Goal: Check status: Check status

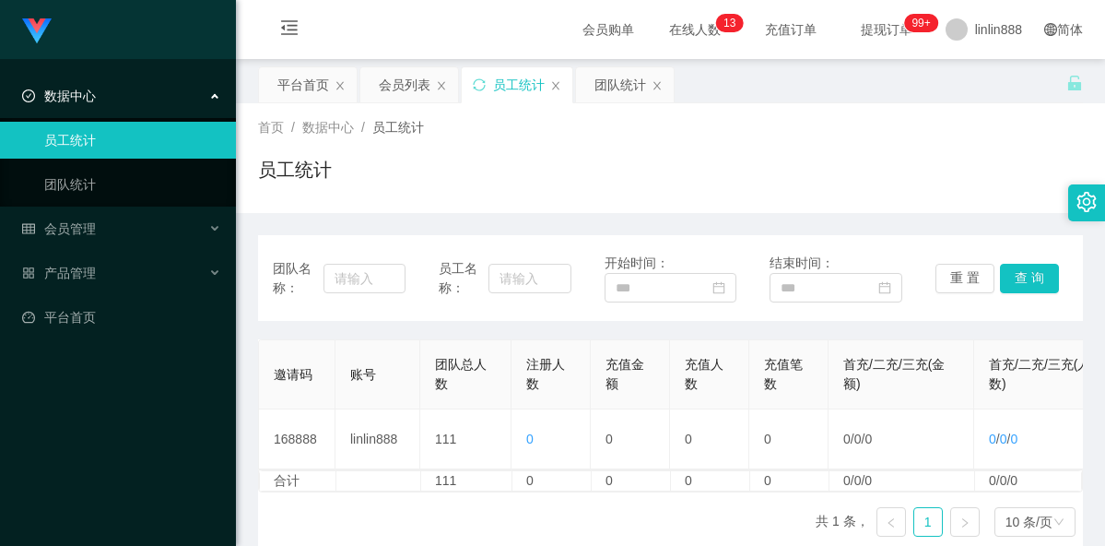
scroll to position [105, 0]
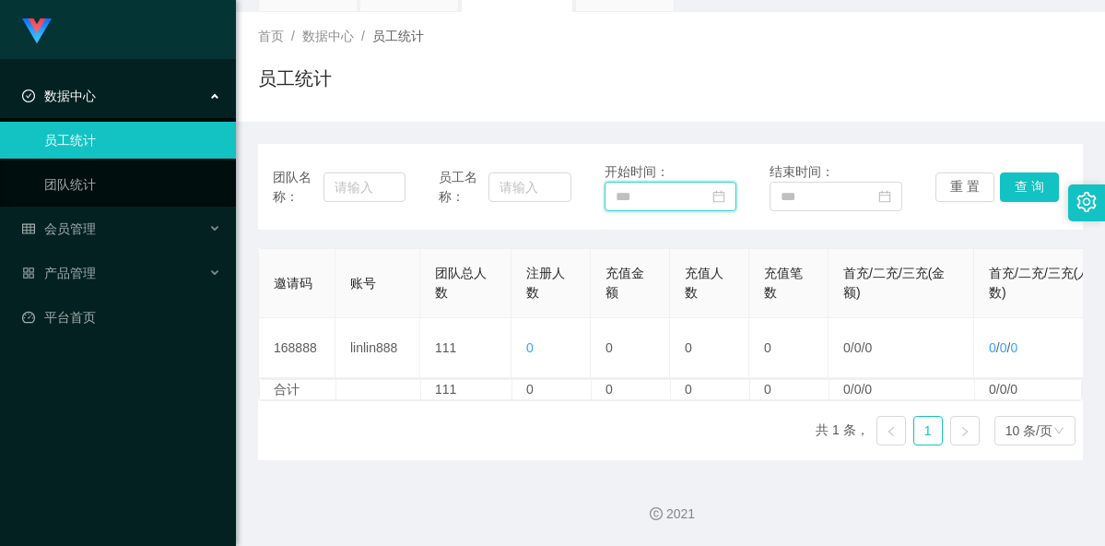
click at [655, 182] on input at bounding box center [671, 197] width 133 height 30
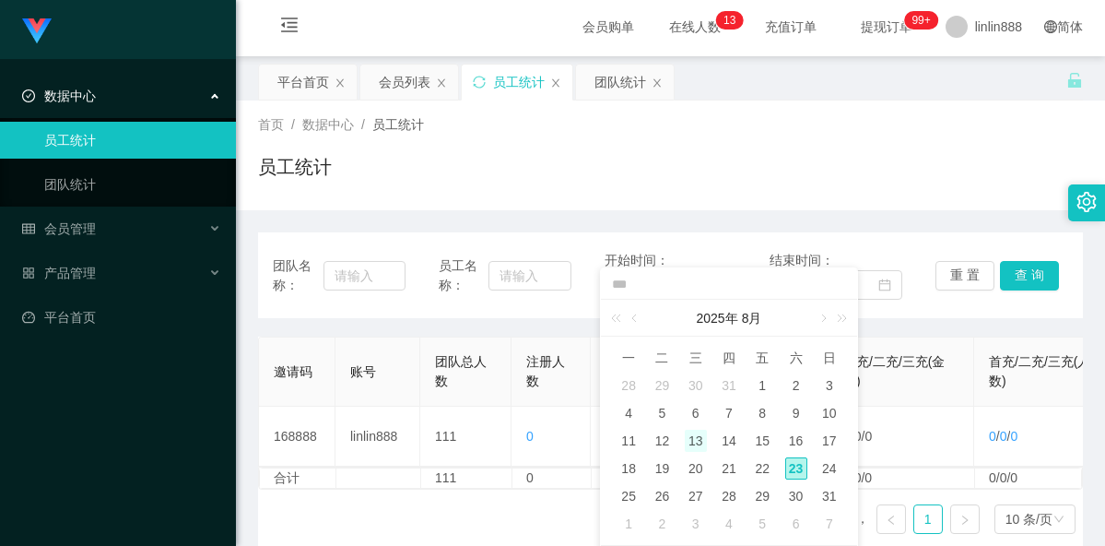
scroll to position [0, 0]
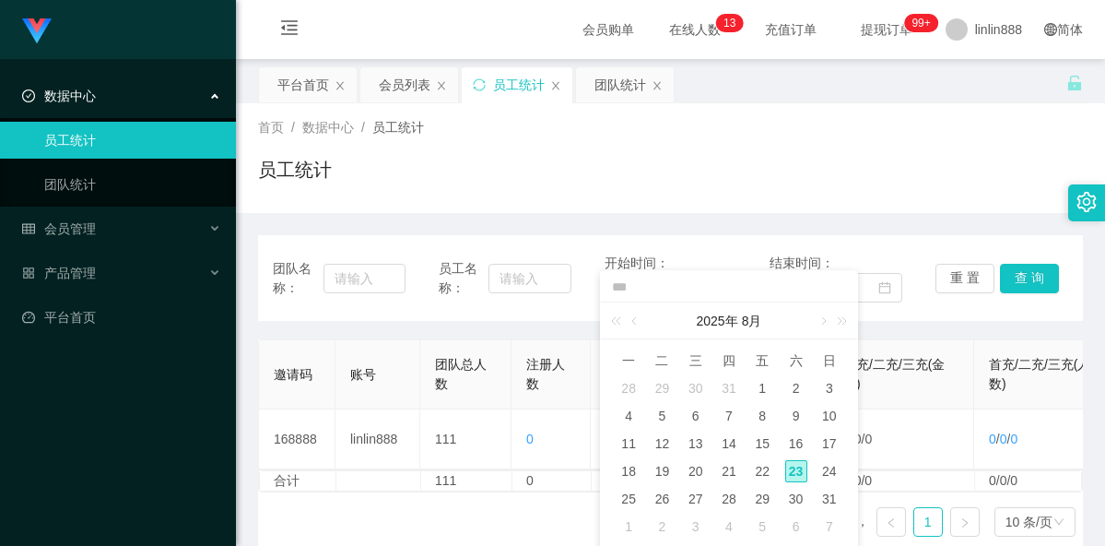
drag, startPoint x: 761, startPoint y: 385, endPoint x: 766, endPoint y: 373, distance: 13.2
click at [762, 384] on div "1" at bounding box center [762, 388] width 22 height 22
type input "**********"
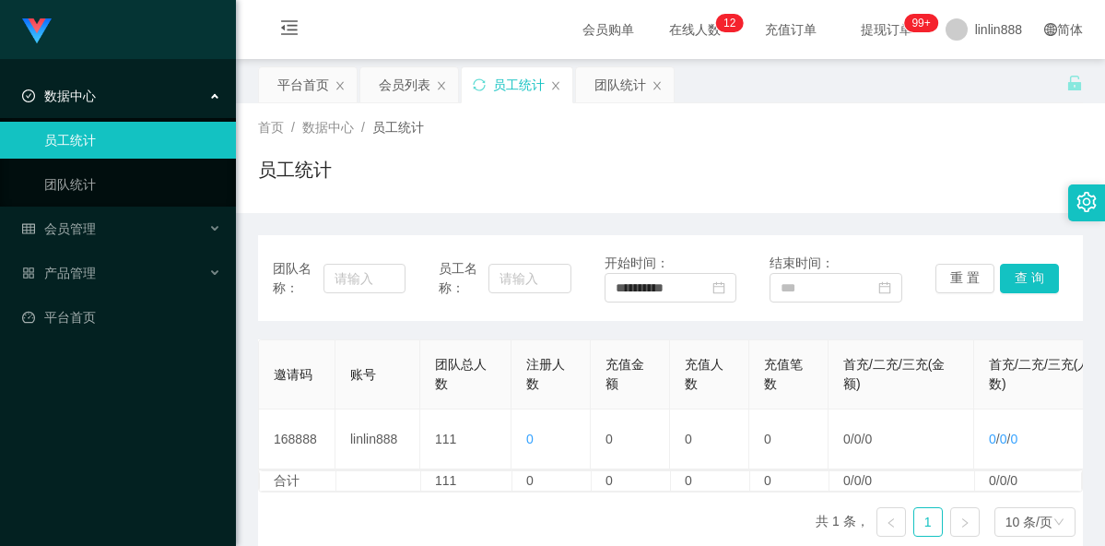
click at [670, 183] on div "员工统计" at bounding box center [670, 177] width 825 height 42
click at [842, 277] on input at bounding box center [836, 288] width 133 height 30
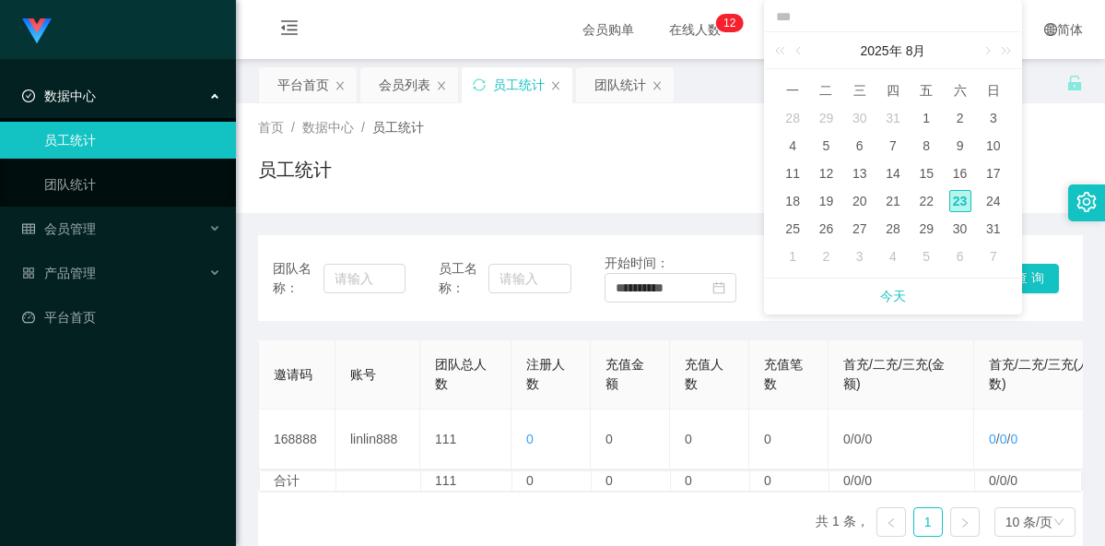
click at [956, 200] on div "23" at bounding box center [961, 201] width 22 height 22
type input "**********"
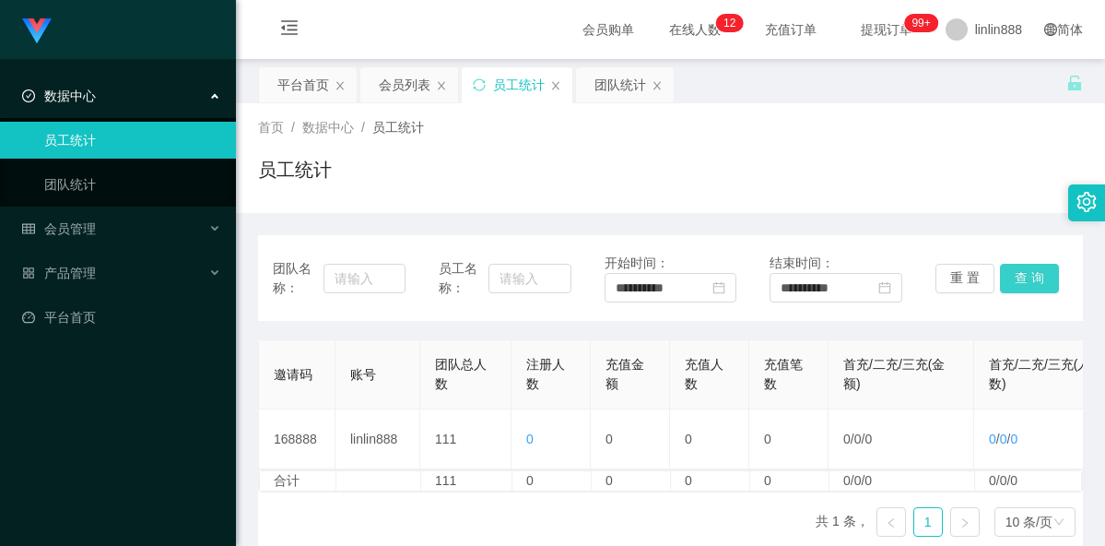
click at [1016, 276] on button "查 询" at bounding box center [1029, 279] width 59 height 30
